Goal: Check status: Check status

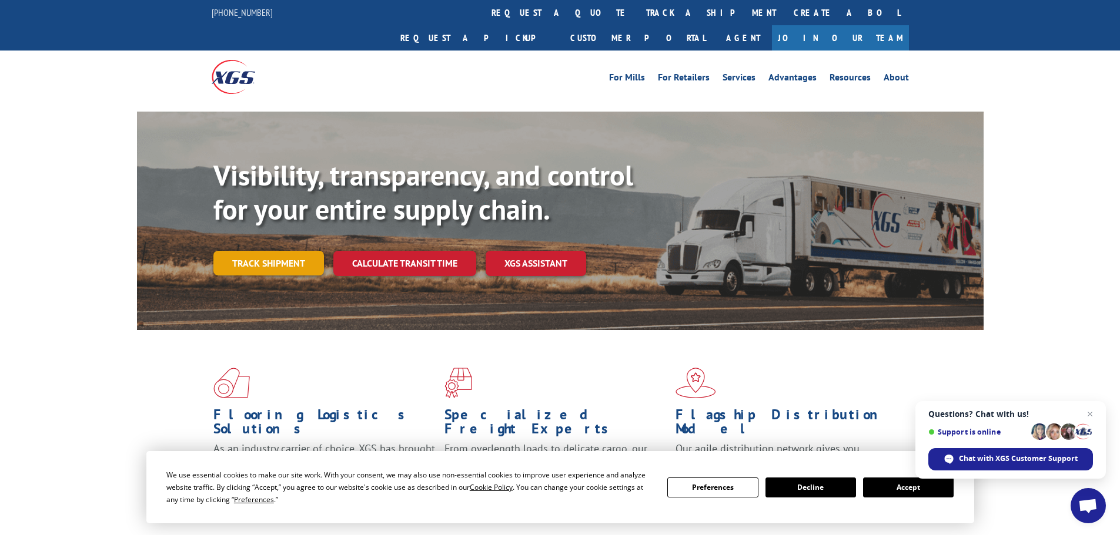
click at [259, 251] on link "Track shipment" at bounding box center [268, 263] width 110 height 25
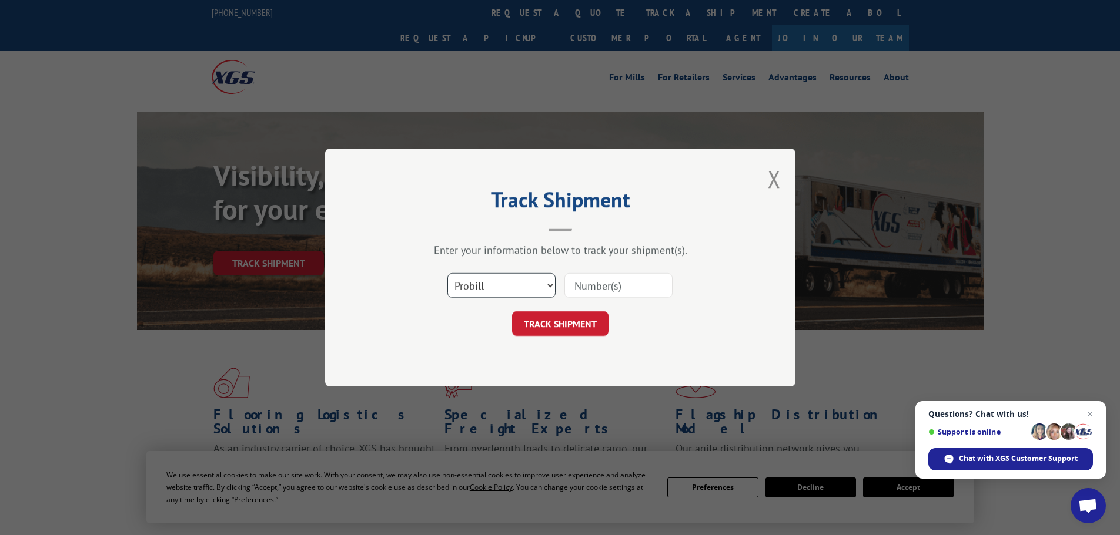
click at [502, 286] on select "Select category... Probill BOL PO" at bounding box center [501, 285] width 108 height 25
select select "bol"
click at [447, 273] on select "Select category... Probill BOL PO" at bounding box center [501, 285] width 108 height 25
paste input "5562609"
type input "5562609"
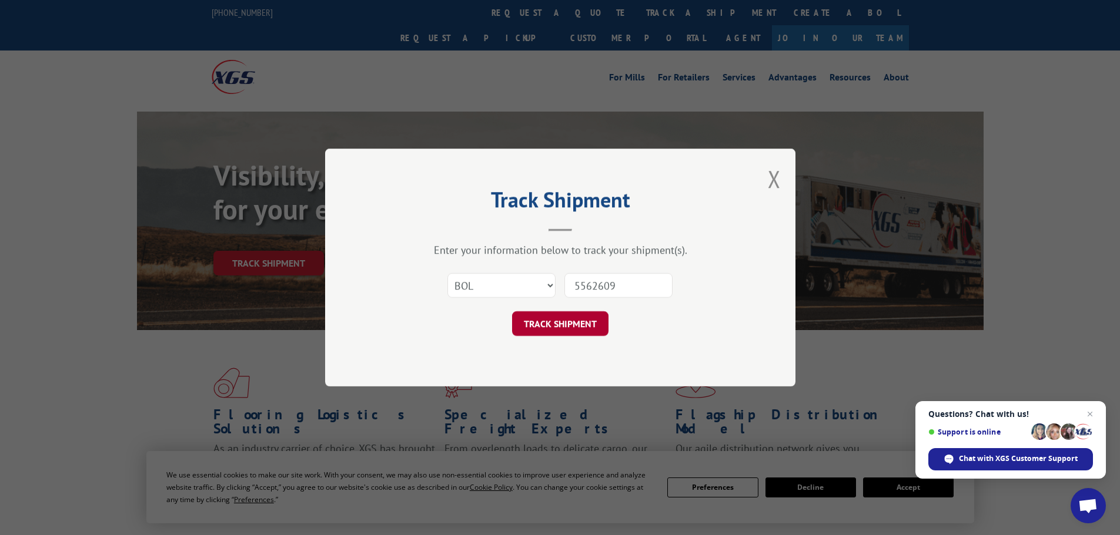
click at [557, 327] on button "TRACK SHIPMENT" at bounding box center [560, 323] width 96 height 25
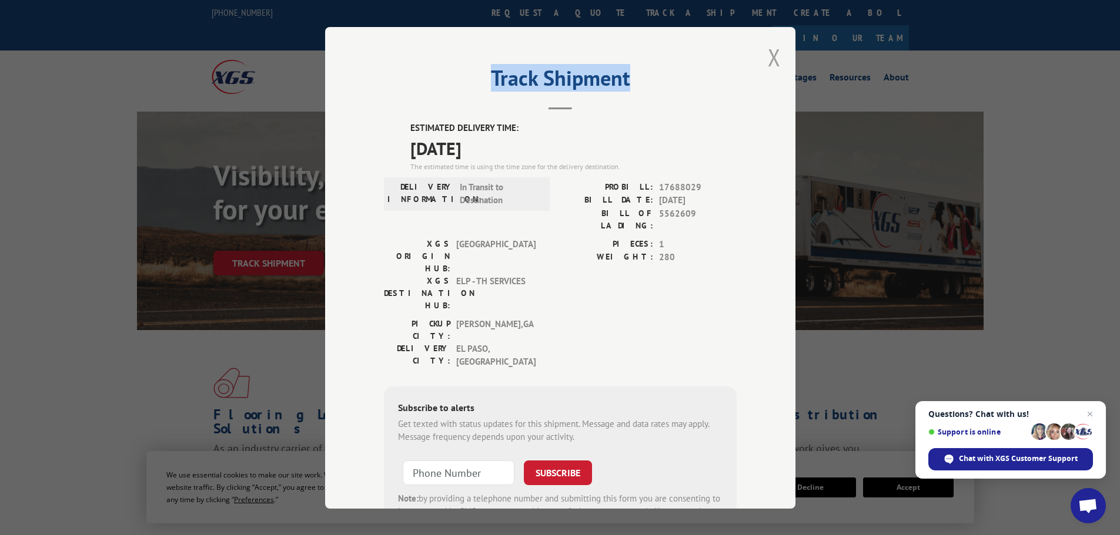
click at [763, 65] on div "Track Shipment ESTIMATED DELIVERY TIME: [DATE] The estimated time is using the …" at bounding box center [560, 268] width 470 height 482
click at [768, 66] on button "Close modal" at bounding box center [774, 57] width 13 height 31
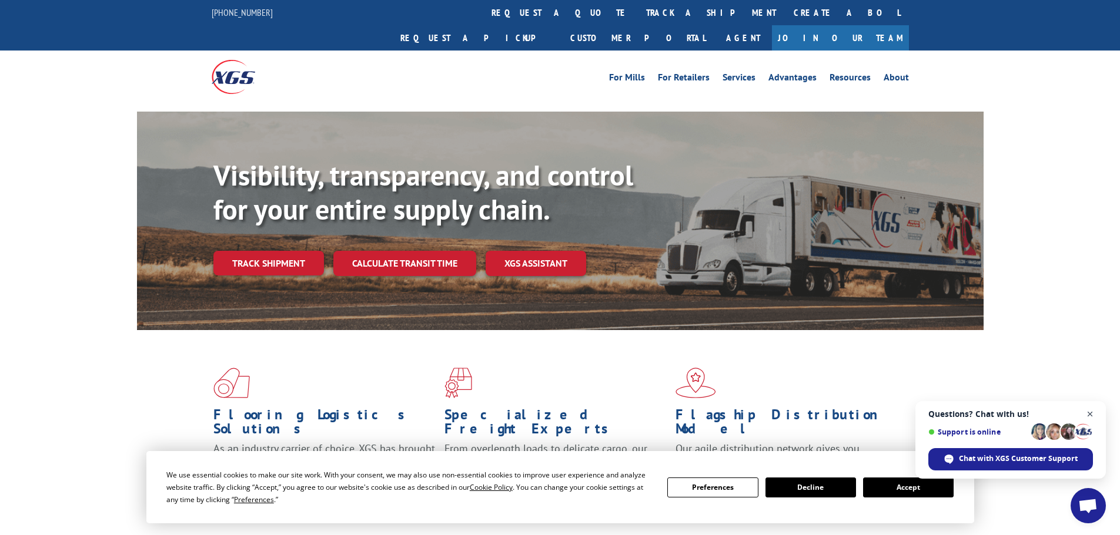
click at [1089, 417] on span "Close chat" at bounding box center [1090, 414] width 15 height 15
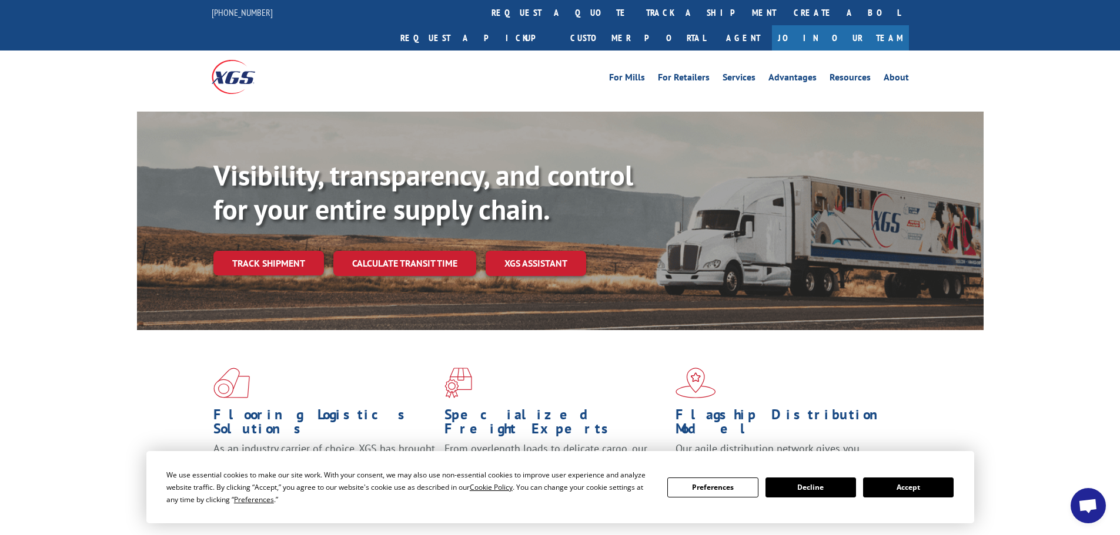
click at [897, 488] on button "Accept" at bounding box center [908, 488] width 91 height 20
